Goal: Task Accomplishment & Management: Complete application form

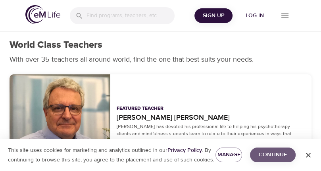
click at [269, 152] on span "Continue" at bounding box center [273, 155] width 33 height 10
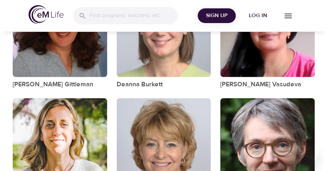
scroll to position [1280, 0]
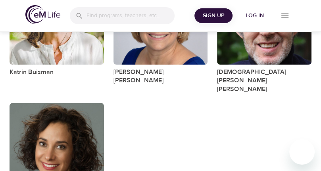
click at [254, 14] on span "Log in" at bounding box center [255, 16] width 32 height 10
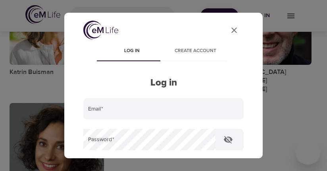
type input "[EMAIL_ADDRESS][DOMAIN_NAME]"
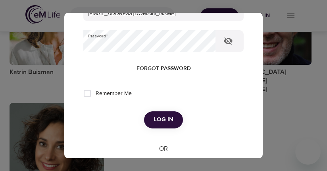
scroll to position [94, 0]
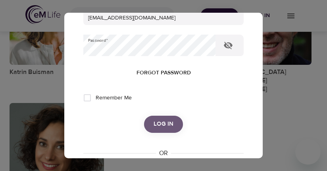
click at [160, 123] on span "Log in" at bounding box center [164, 124] width 20 height 10
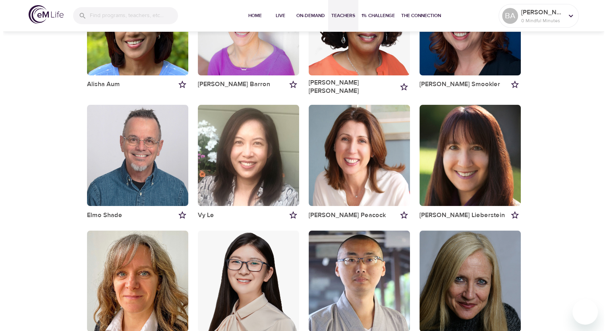
scroll to position [0, 0]
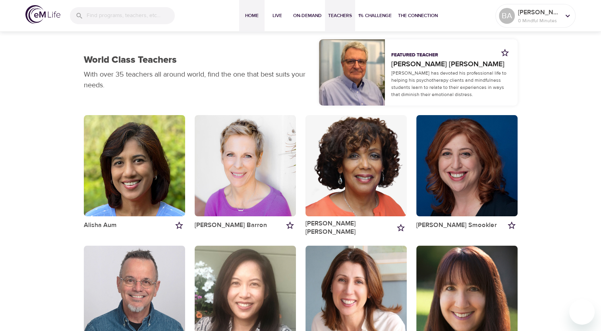
click at [253, 17] on span "Home" at bounding box center [251, 16] width 19 height 8
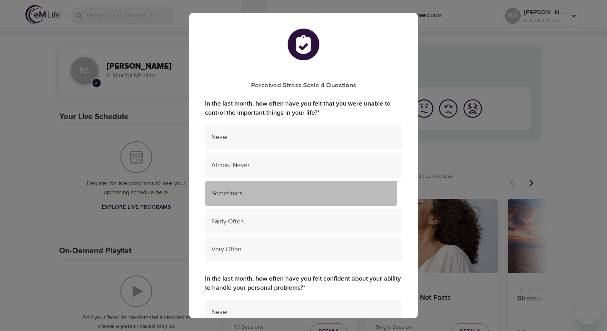
click at [253, 170] on span "Sometimes" at bounding box center [303, 193] width 184 height 9
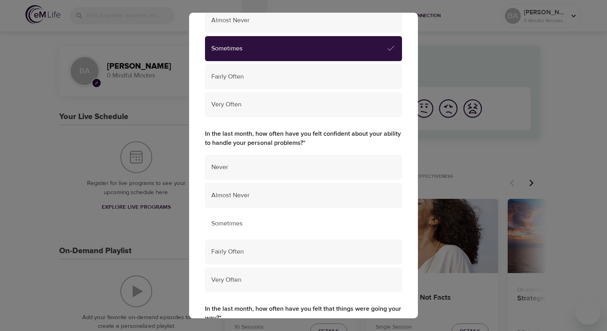
scroll to position [159, 0]
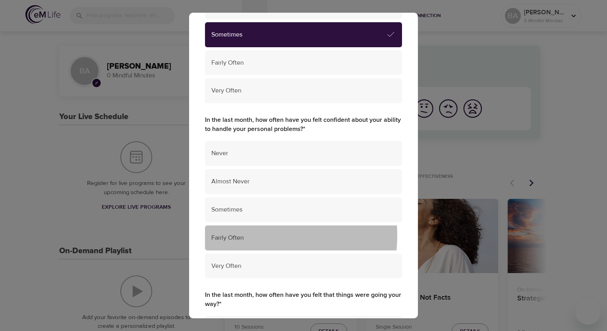
click at [241, 170] on span "Fairly Often" at bounding box center [303, 238] width 184 height 9
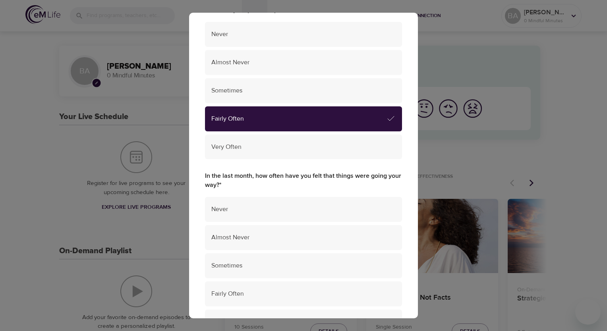
scroll to position [318, 0]
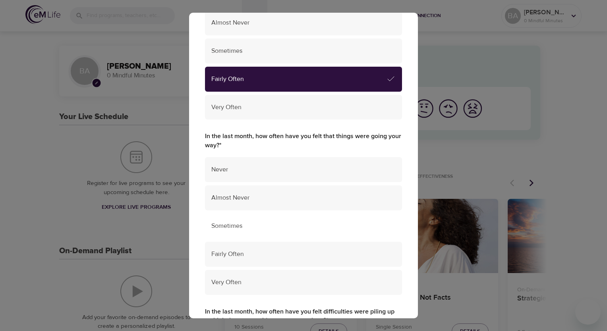
click at [274, 170] on span "Sometimes" at bounding box center [303, 226] width 184 height 9
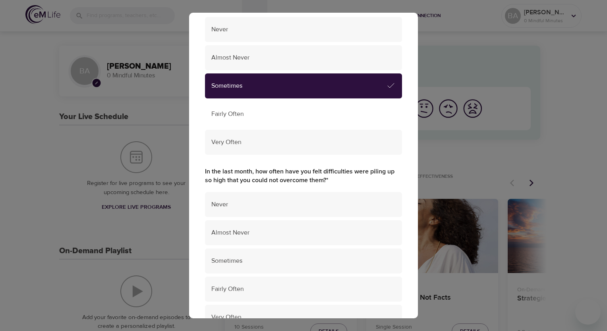
scroll to position [477, 0]
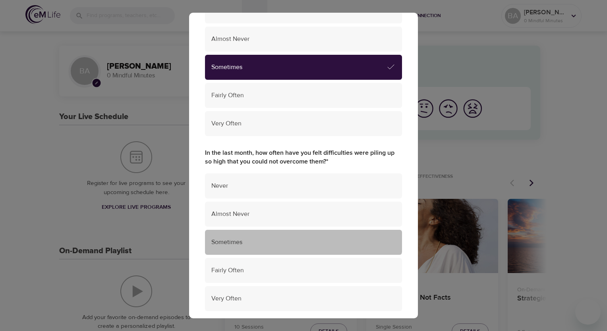
click at [303, 170] on span "Sometimes" at bounding box center [303, 242] width 184 height 9
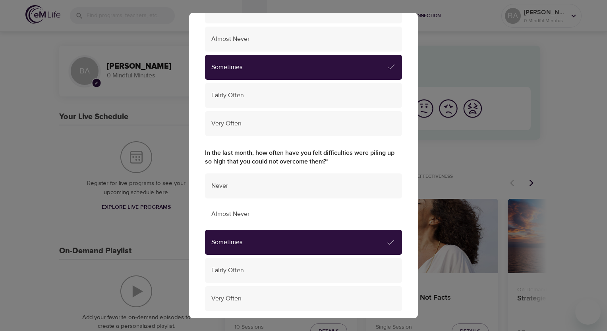
click at [301, 170] on div "Almost Never" at bounding box center [303, 214] width 197 height 25
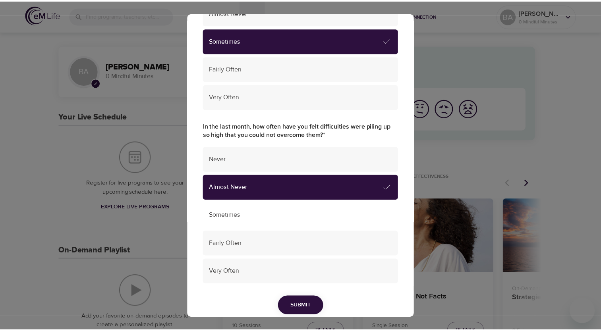
scroll to position [535, 0]
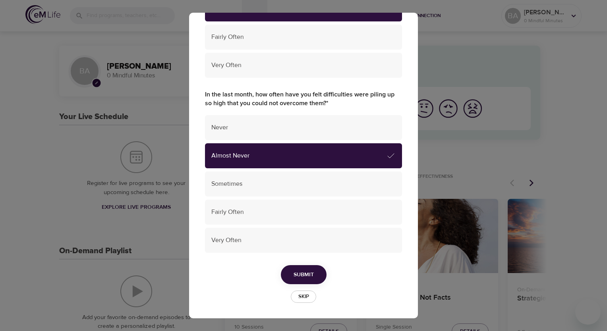
click at [295, 170] on span "Submit" at bounding box center [303, 275] width 20 height 10
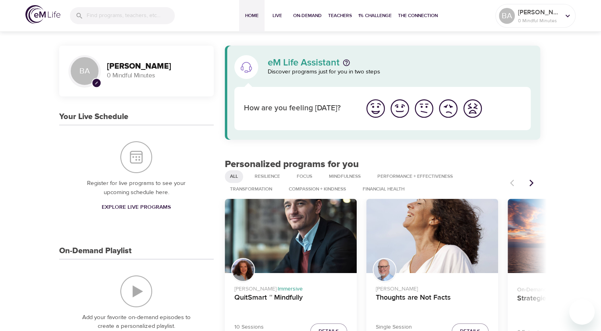
click at [321, 112] on img "I'm feeling good" at bounding box center [400, 109] width 22 height 22
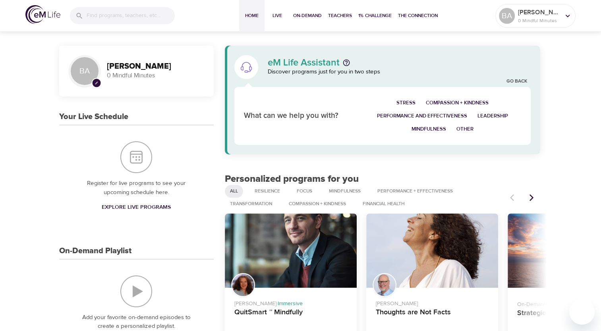
click at [321, 102] on span "Stress" at bounding box center [405, 102] width 19 height 9
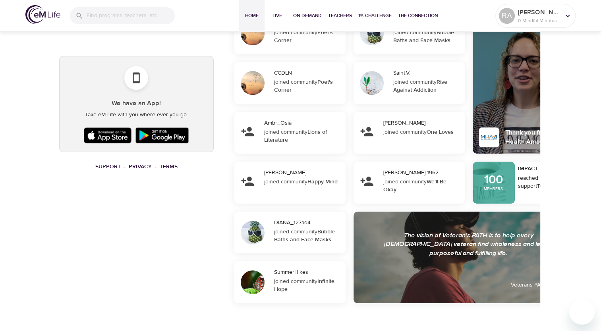
scroll to position [465, 0]
